Goal: Information Seeking & Learning: Learn about a topic

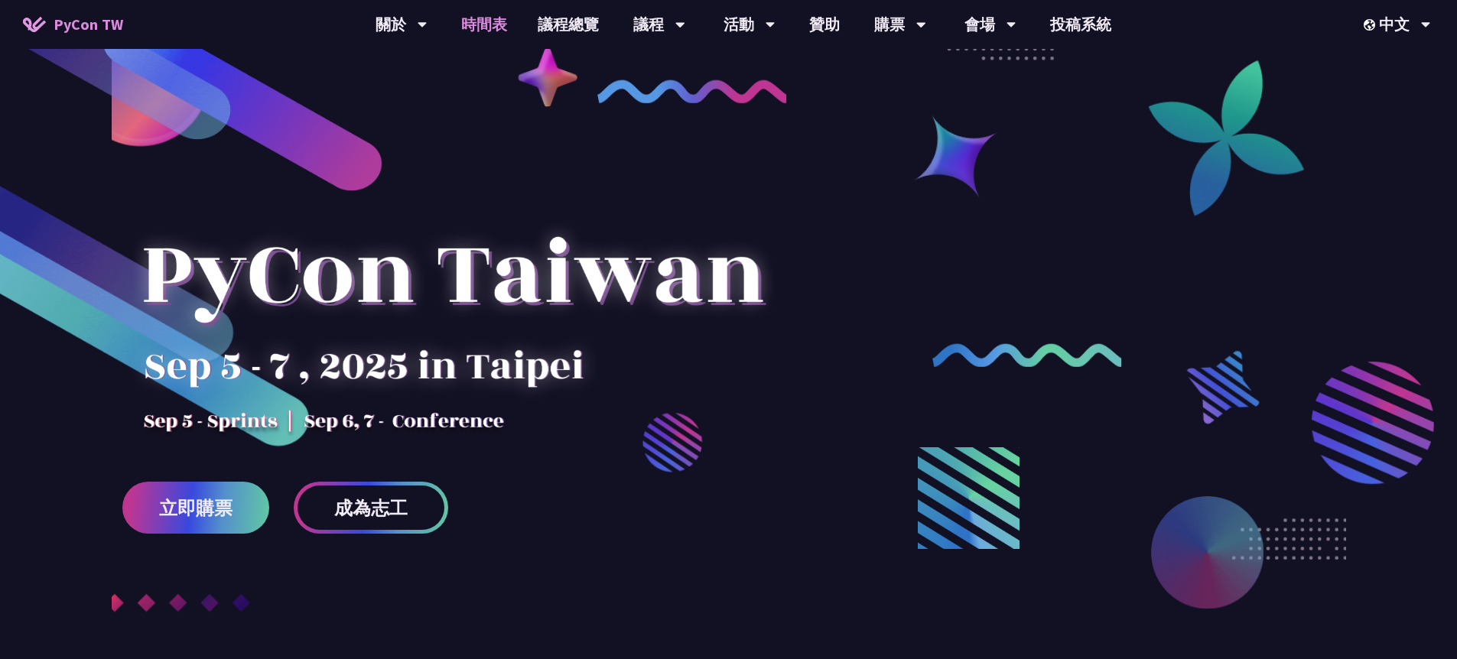
click at [493, 32] on link "時間表" at bounding box center [484, 24] width 77 height 49
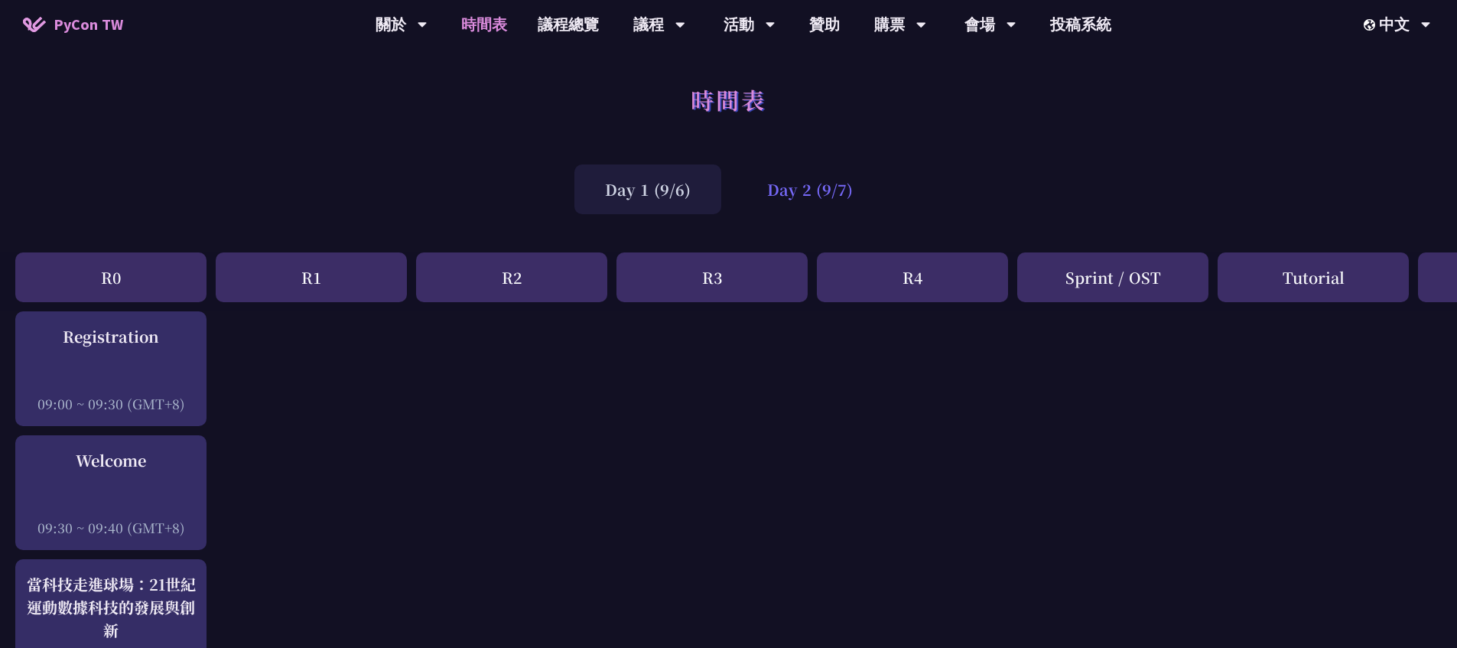
click at [770, 189] on div "Day 2 (9/7)" at bounding box center [810, 189] width 147 height 50
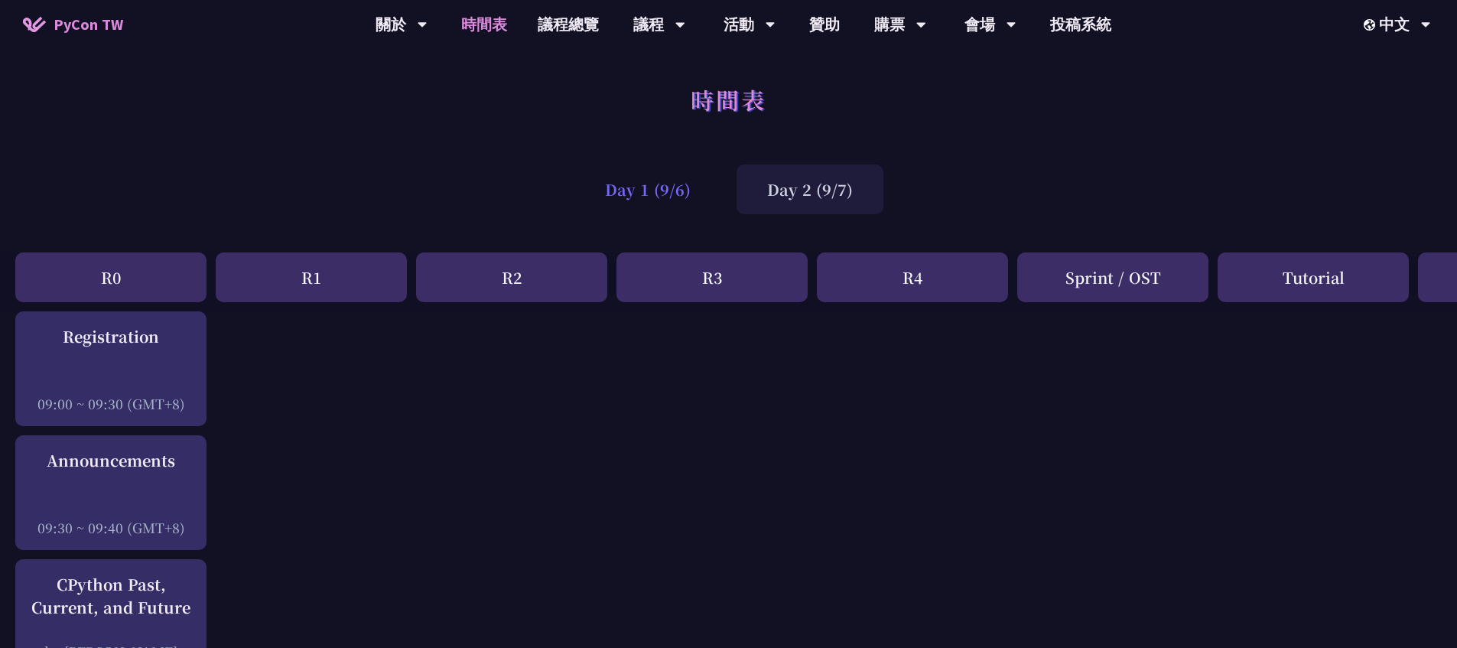
click at [671, 189] on div "Day 1 (9/6)" at bounding box center [648, 189] width 147 height 50
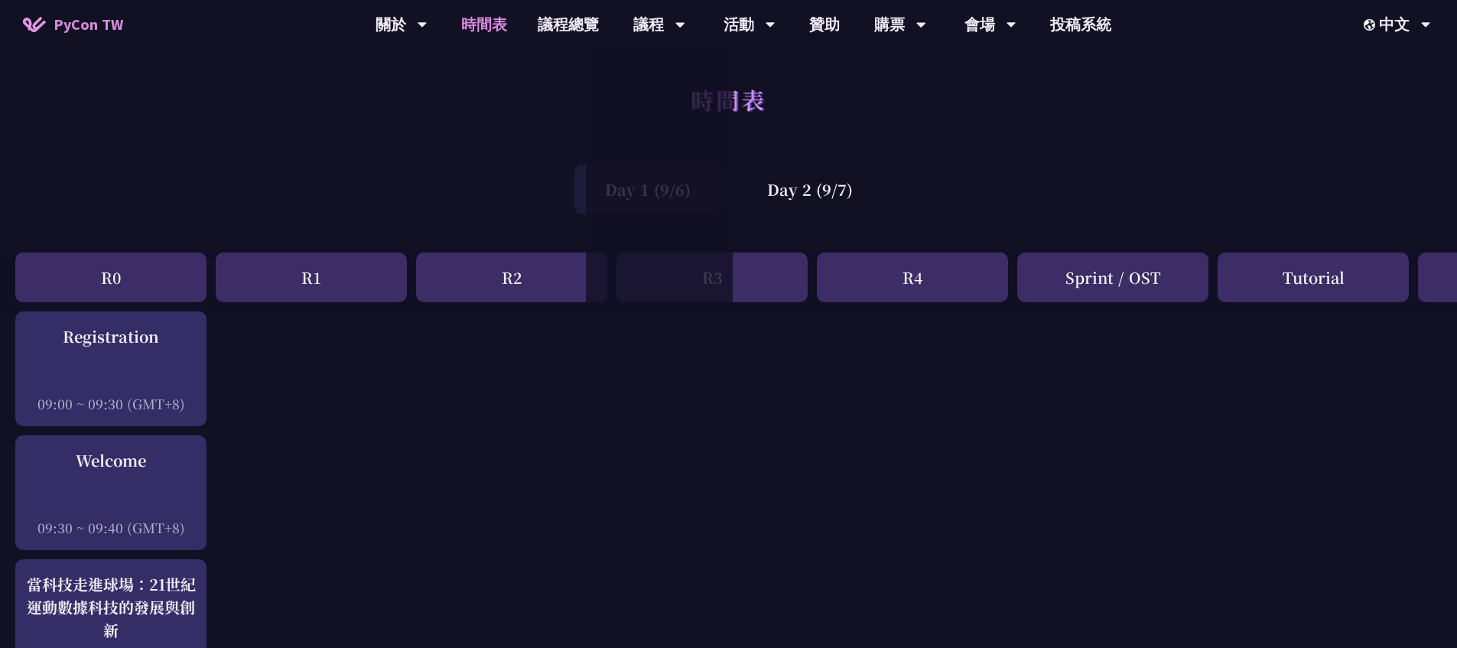
click at [907, 196] on div "Day 1 (9/6) Day 2 (9/7)" at bounding box center [728, 189] width 1457 height 65
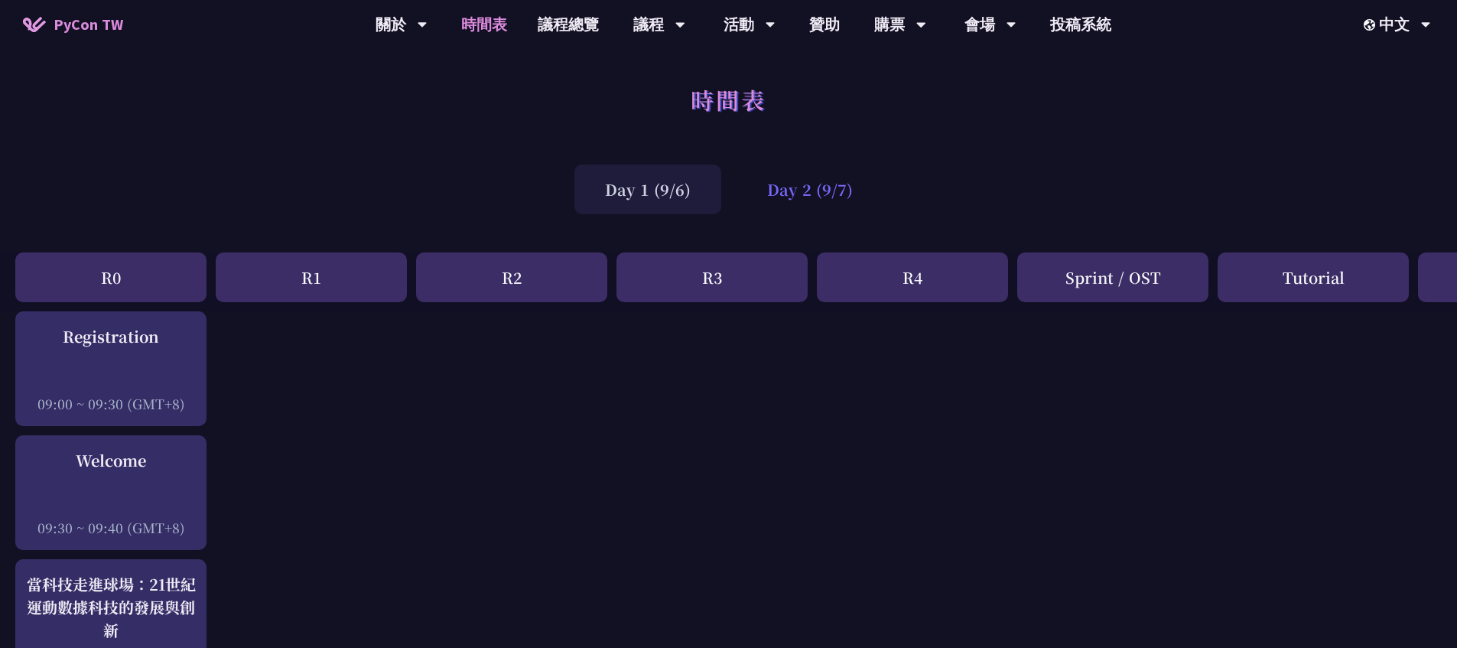
click at [845, 188] on div "Day 2 (9/7)" at bounding box center [810, 189] width 147 height 50
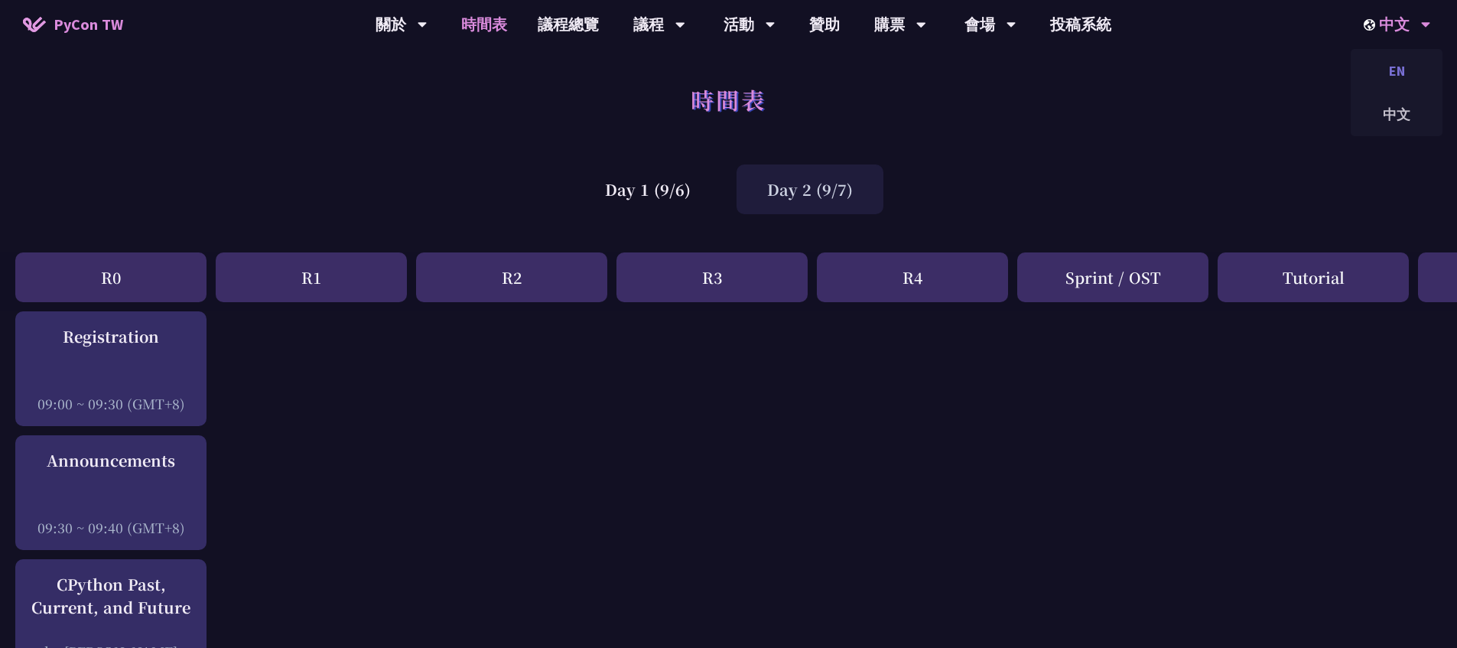
click at [1390, 73] on div "EN" at bounding box center [1397, 71] width 92 height 36
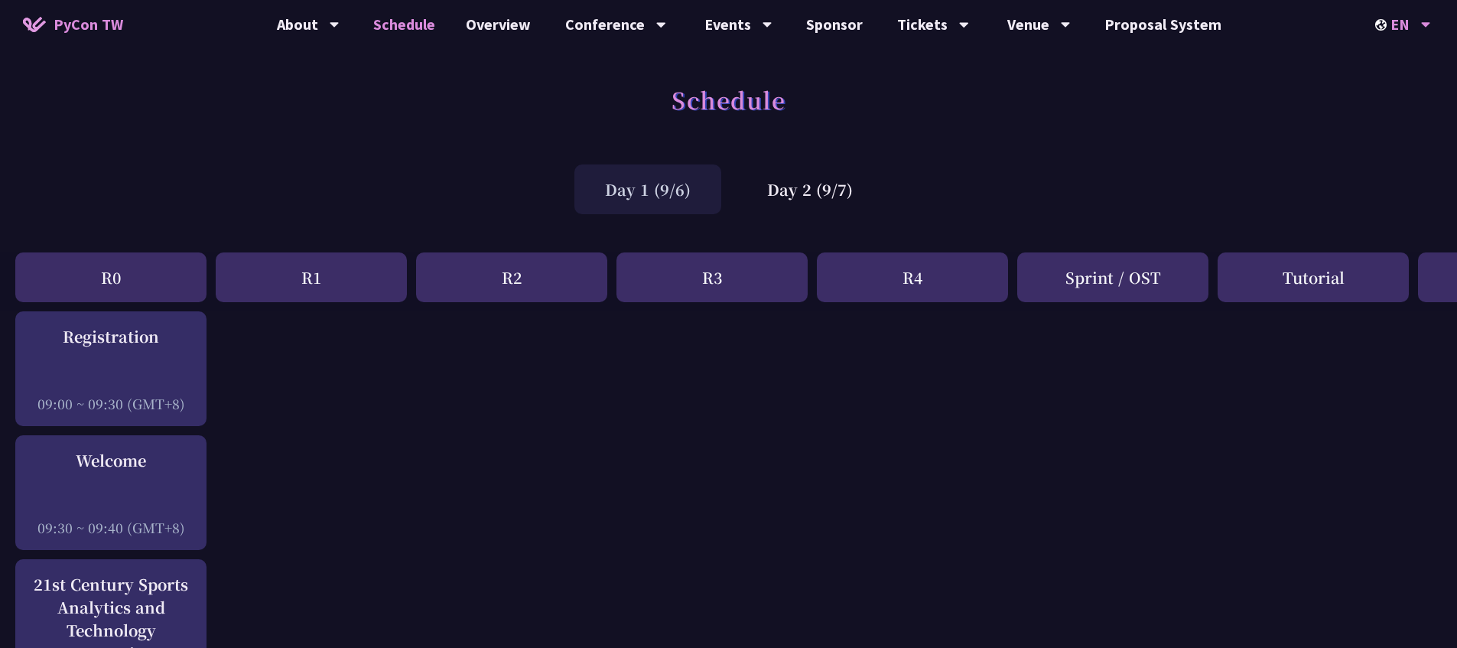
click at [1405, 31] on div "EN" at bounding box center [1404, 24] width 56 height 49
click at [1412, 118] on div "中文" at bounding box center [1403, 114] width 92 height 36
